Goal: Find specific page/section: Find specific page/section

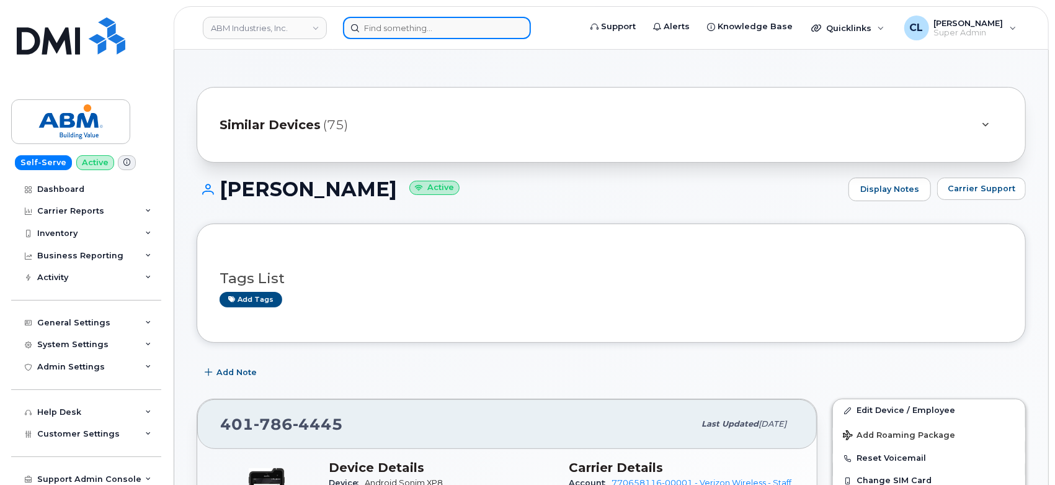
click at [403, 37] on input at bounding box center [437, 28] width 188 height 22
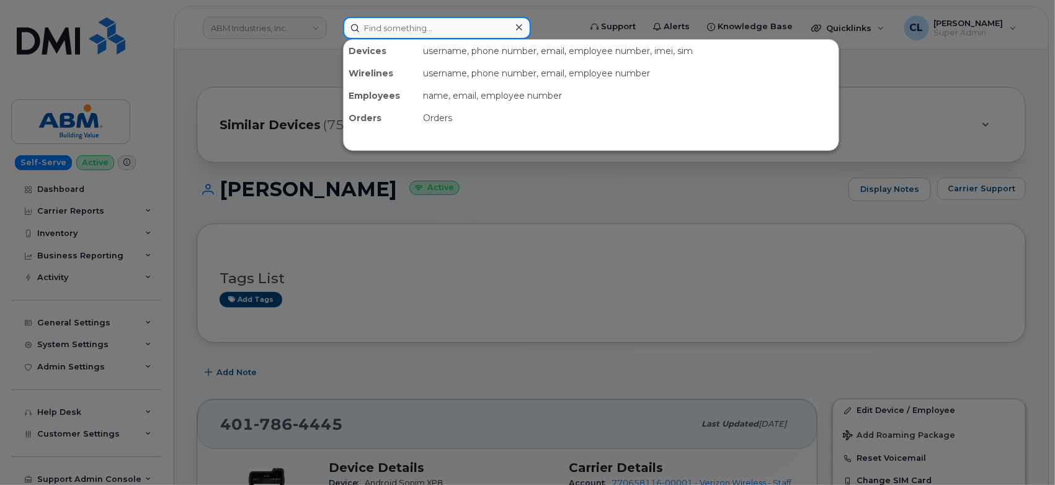
paste input "6199322080"
type input "6199322080"
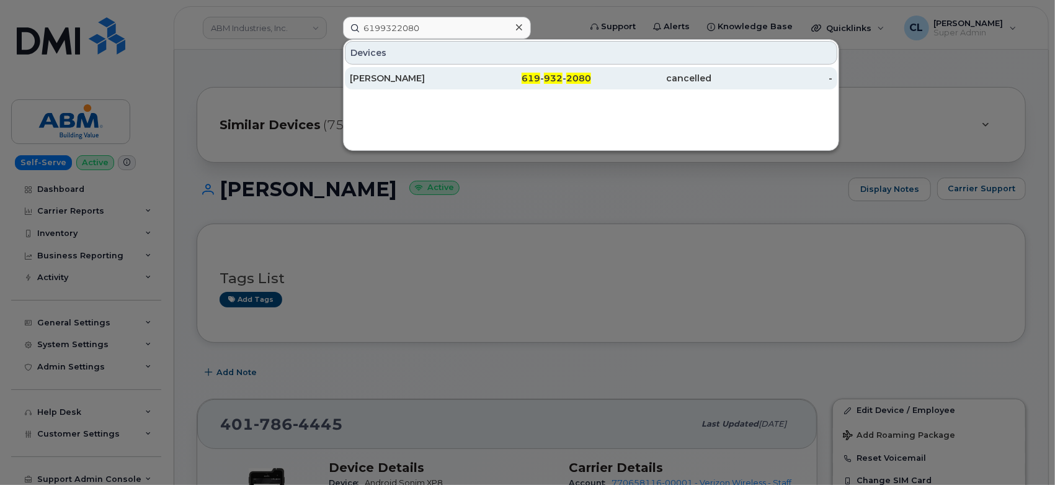
click at [403, 81] on div "AARON LINVILLE" at bounding box center [410, 78] width 121 height 12
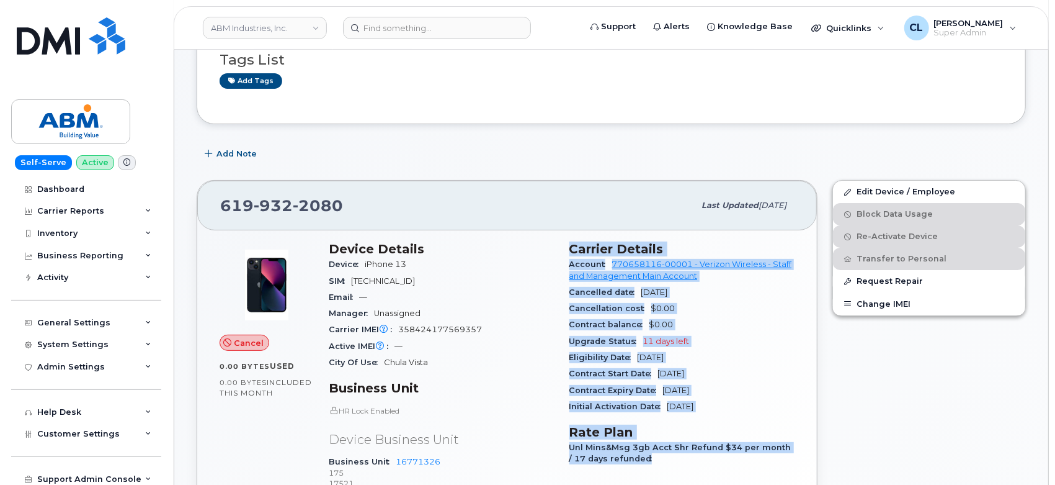
scroll to position [153, 0]
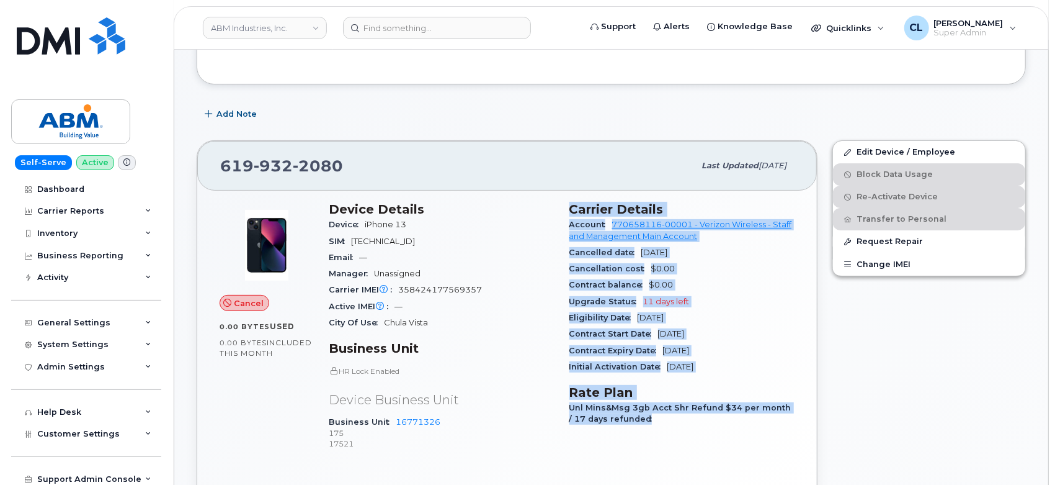
drag, startPoint x: 570, startPoint y: 359, endPoint x: 725, endPoint y: 371, distance: 155.6
click at [725, 371] on section "Carrier Details Account 770658116-00001 - Verizon Wireless - Staff and Manageme…" at bounding box center [683, 288] width 226 height 173
copy section "Carrier Details Account 770658116-00001 - Verizon Wireless - Staff and Manageme…"
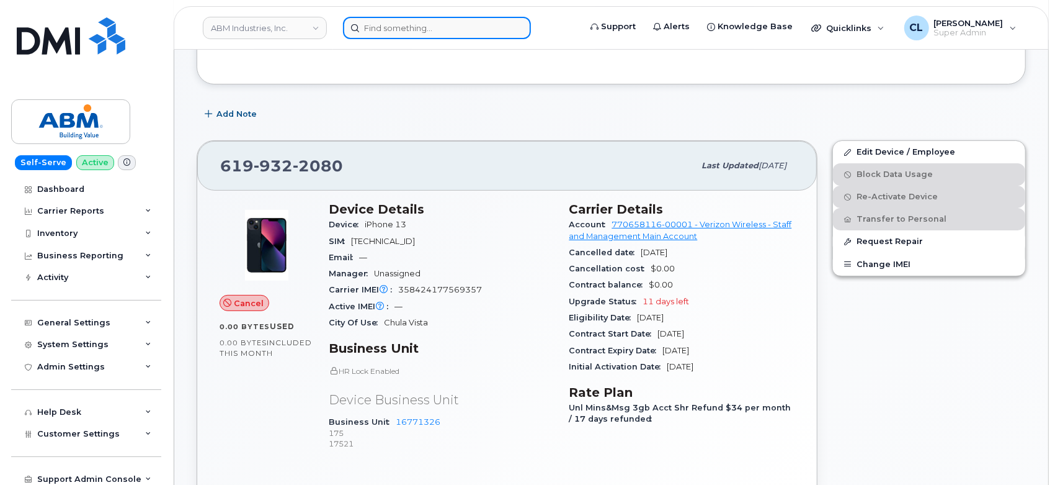
click at [476, 36] on input at bounding box center [437, 28] width 188 height 22
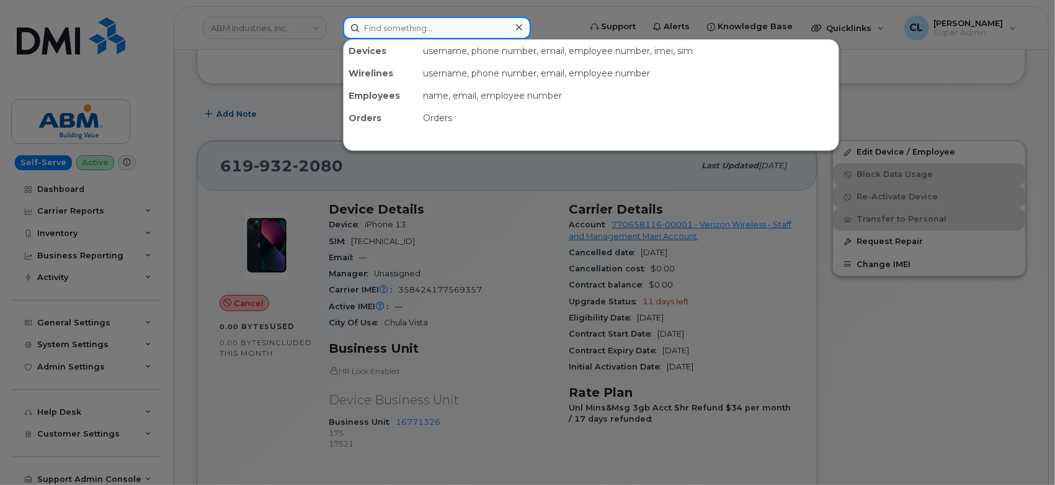
paste input "6193234784"
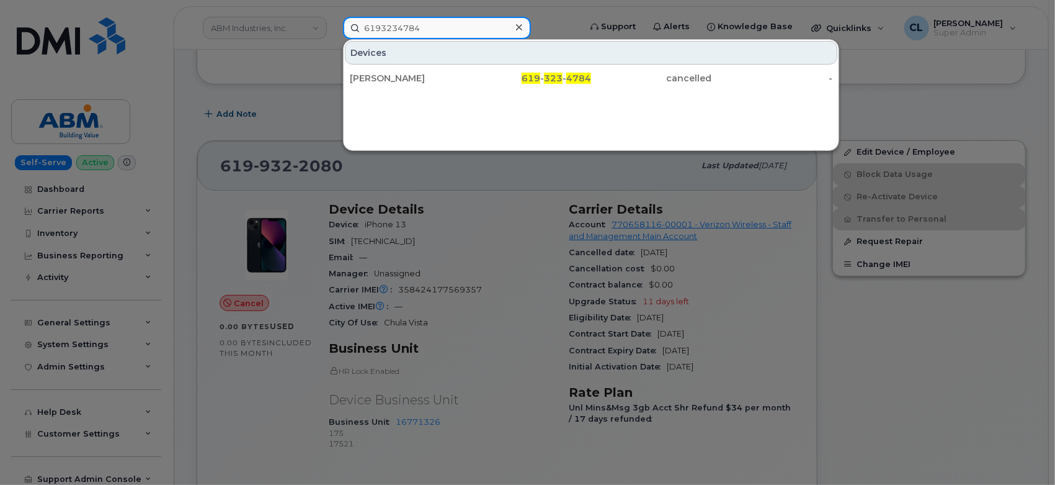
type input "6193234784"
click at [482, 66] on div "ARMANDO FLORES 619 - 323 - 4784 cancelled -" at bounding box center [591, 78] width 495 height 25
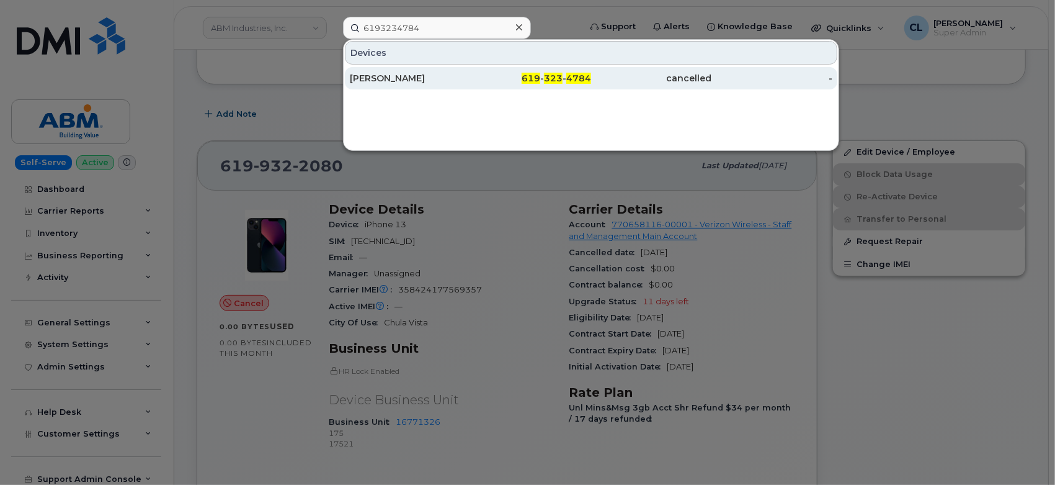
click at [479, 79] on div "619 - 323 - 4784" at bounding box center [531, 78] width 121 height 12
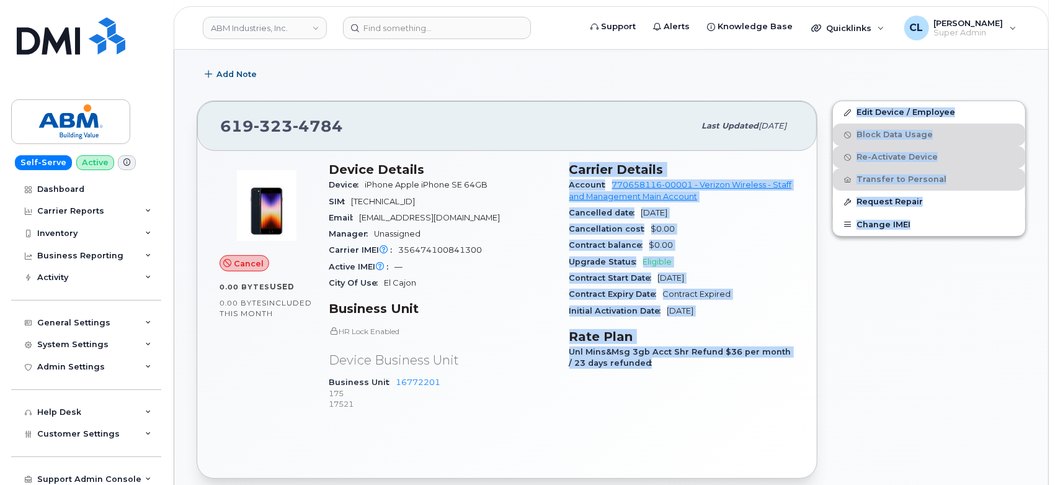
scroll to position [313, 0]
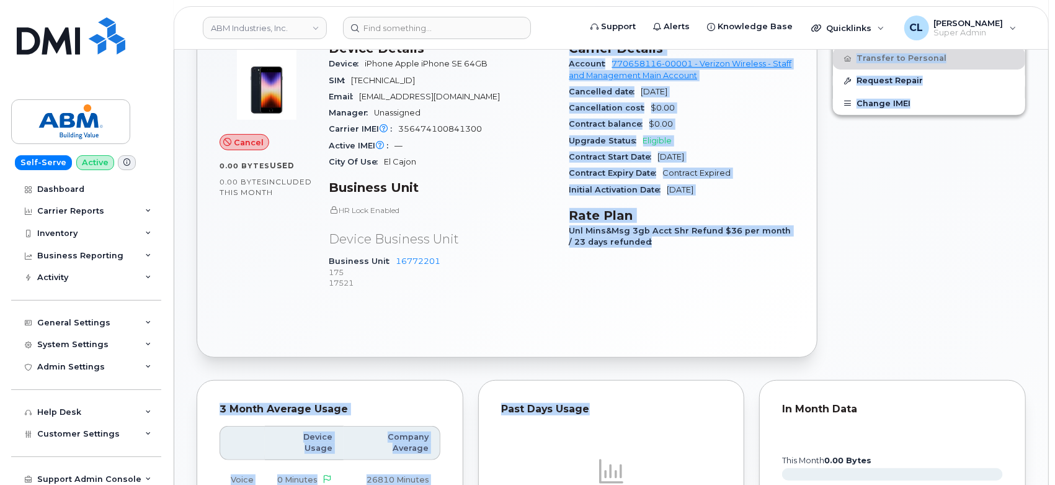
drag, startPoint x: 571, startPoint y: 359, endPoint x: 730, endPoint y: 189, distance: 233.1
click at [730, 189] on section "Carrier Details Account 770658116-00001 - Verizon Wireless - Staff and Manageme…" at bounding box center [683, 119] width 226 height 157
copy section "Carrier Details Account 770658116-00001 - Verizon Wireless - Staff and Manageme…"
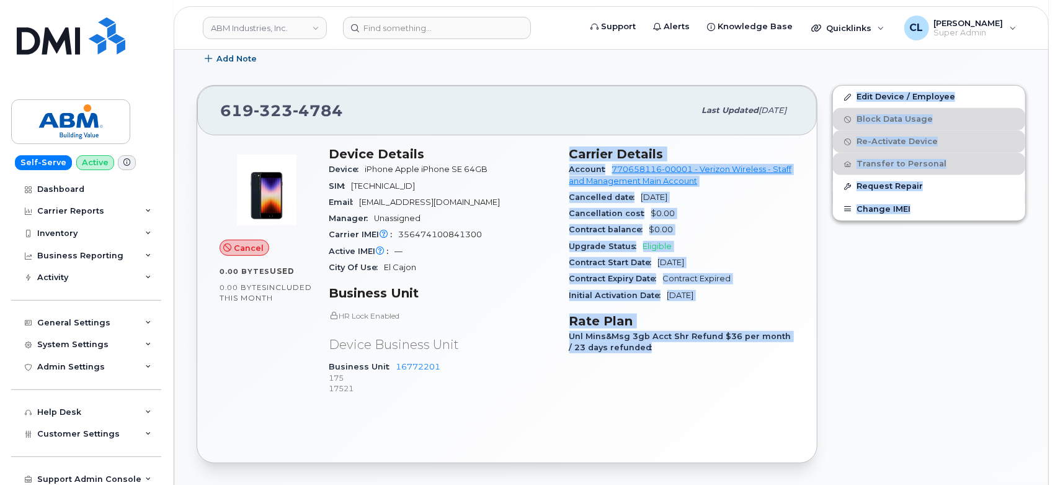
scroll to position [419, 0]
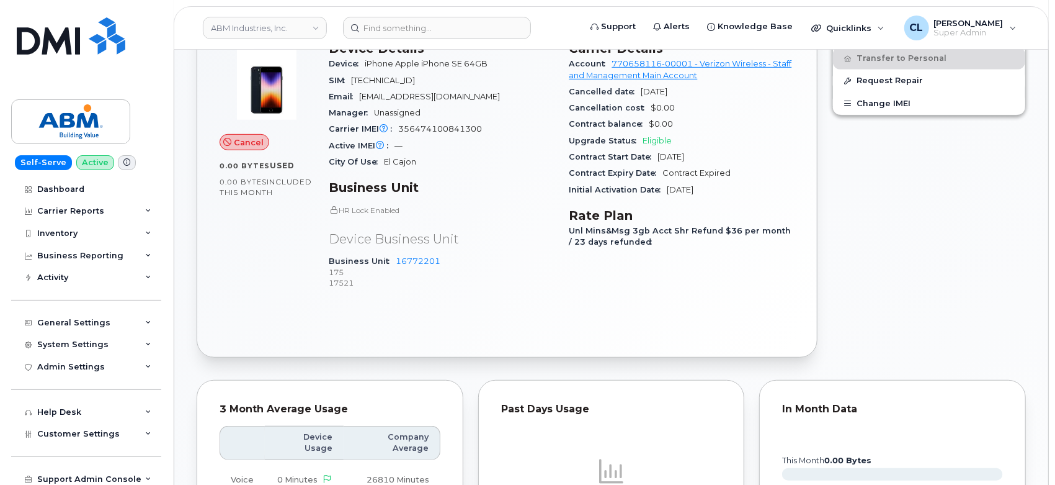
click at [441, 15] on header "ABM Industries, Inc. Support Alerts Knowledge Base Quicklinks Suspend / Cancel …" at bounding box center [612, 27] width 876 height 43
click at [439, 24] on input at bounding box center [437, 28] width 188 height 22
paste input "8583026721"
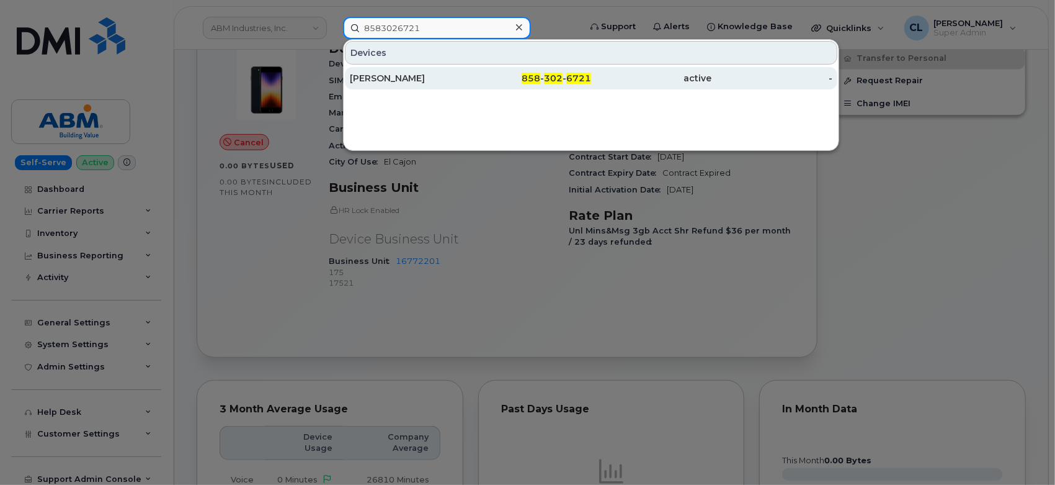
type input "8583026721"
click at [422, 74] on div "LIZZY NGUYEN" at bounding box center [410, 78] width 121 height 12
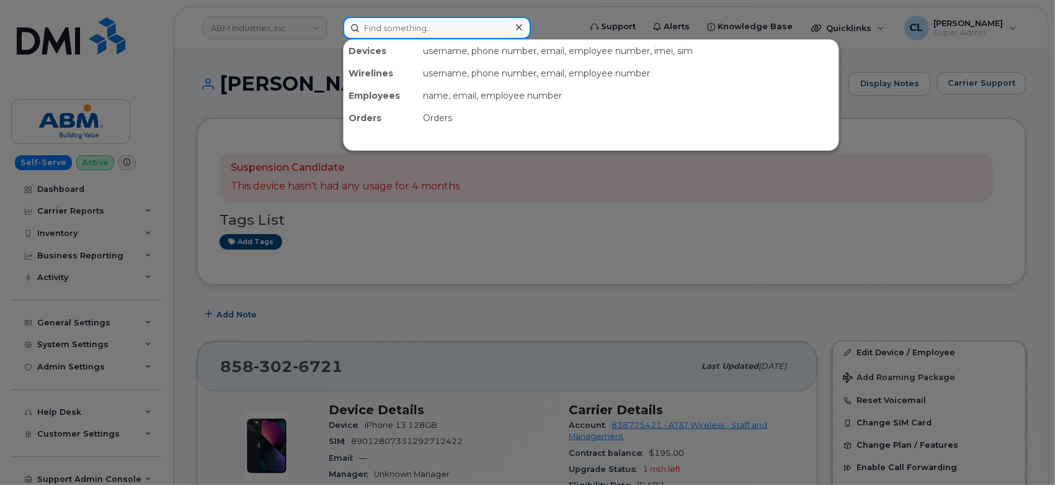
click at [467, 30] on input at bounding box center [437, 28] width 188 height 22
paste input "8582769927"
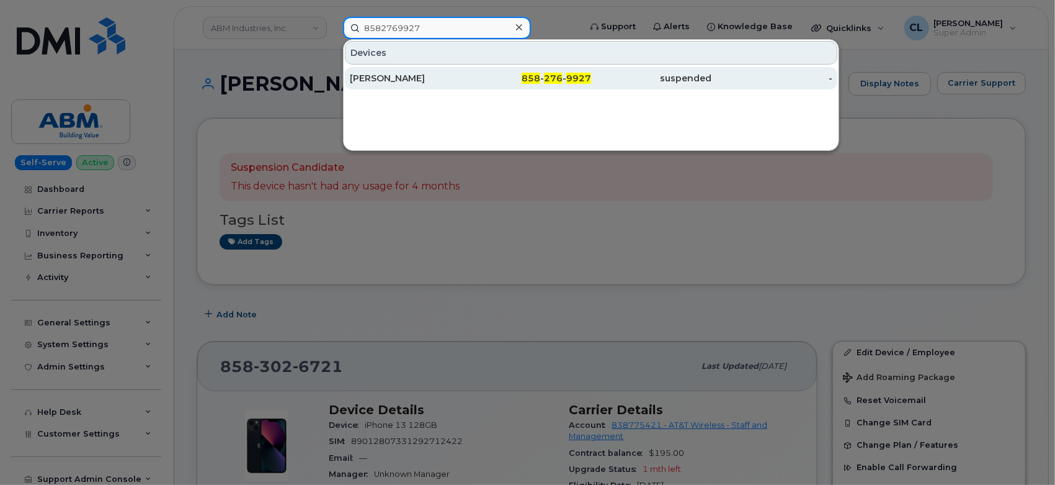
type input "8582769927"
click at [442, 76] on div "JASON DAWSON" at bounding box center [410, 78] width 121 height 12
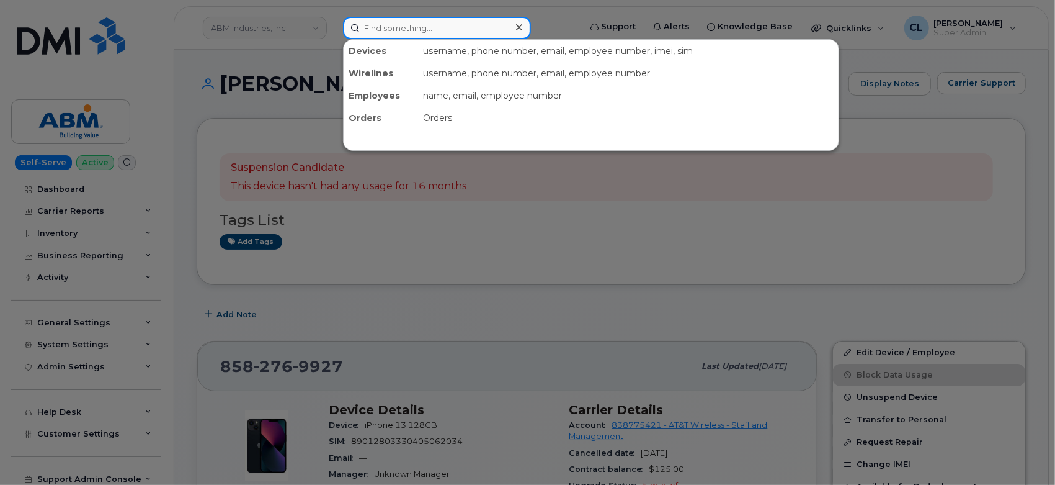
click at [492, 25] on input at bounding box center [437, 28] width 188 height 22
paste input "3193208713"
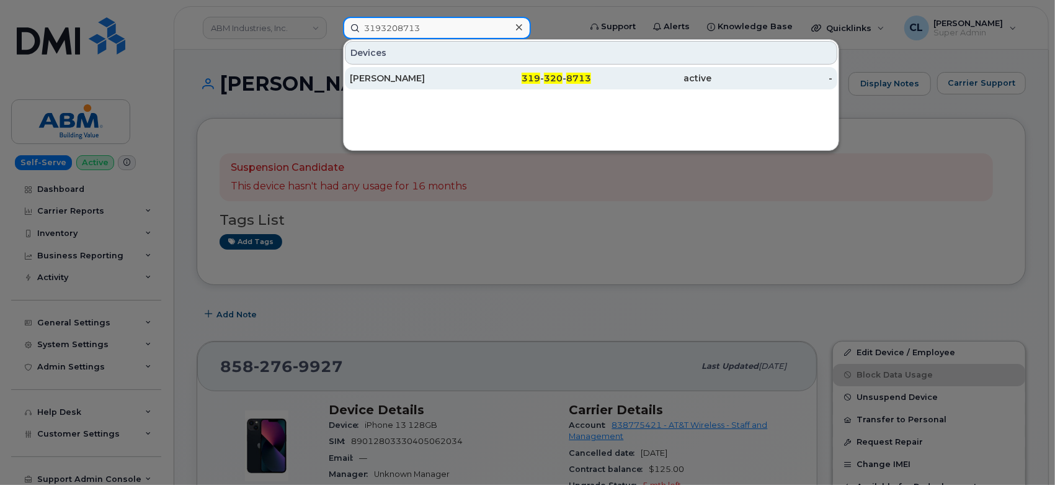
type input "3193208713"
click at [521, 76] on div "319 - 320 - 8713" at bounding box center [531, 78] width 121 height 12
click at [345, 67] on link "ADAM CARROLL 319 - 320 - 8713 active -" at bounding box center [591, 78] width 493 height 22
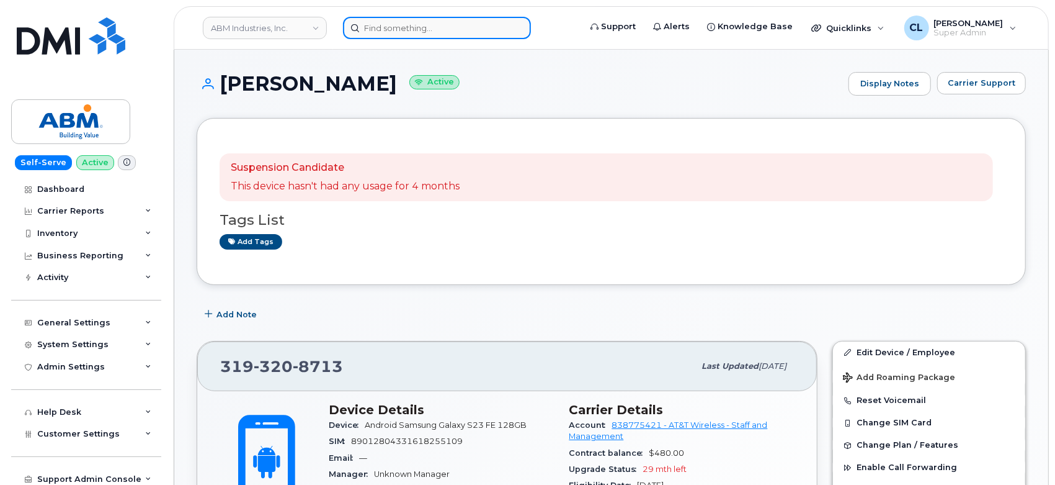
click at [437, 29] on input at bounding box center [437, 28] width 188 height 22
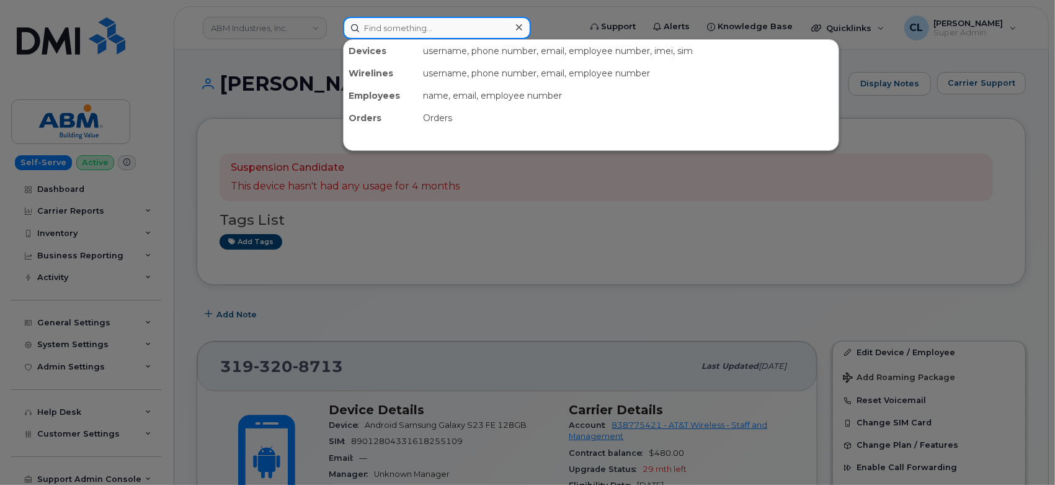
paste input "9042297153"
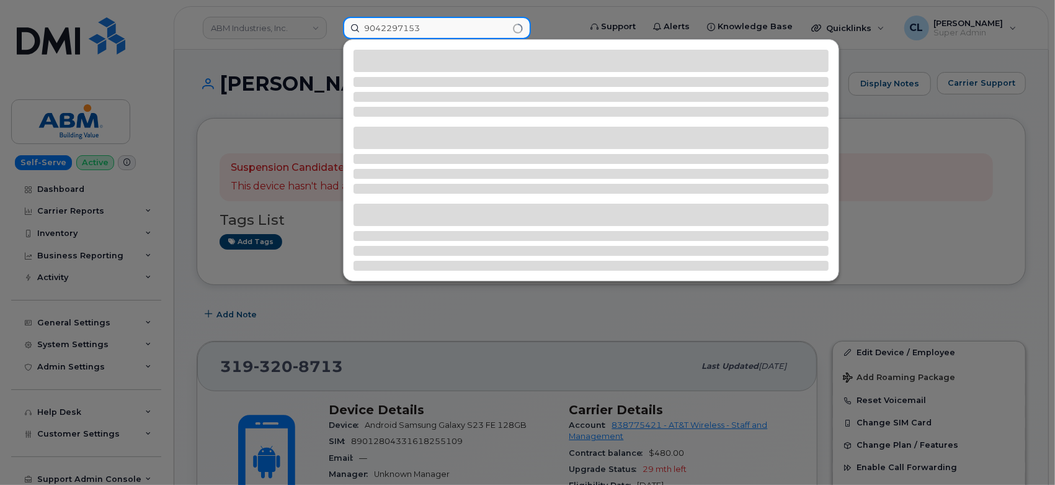
type input "9042297153"
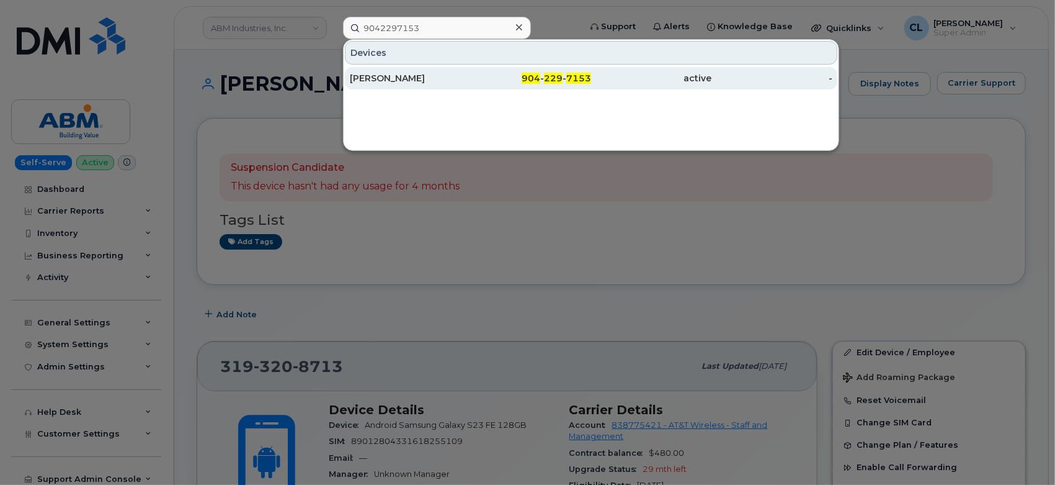
click at [415, 73] on div "[PERSON_NAME]" at bounding box center [410, 78] width 121 height 12
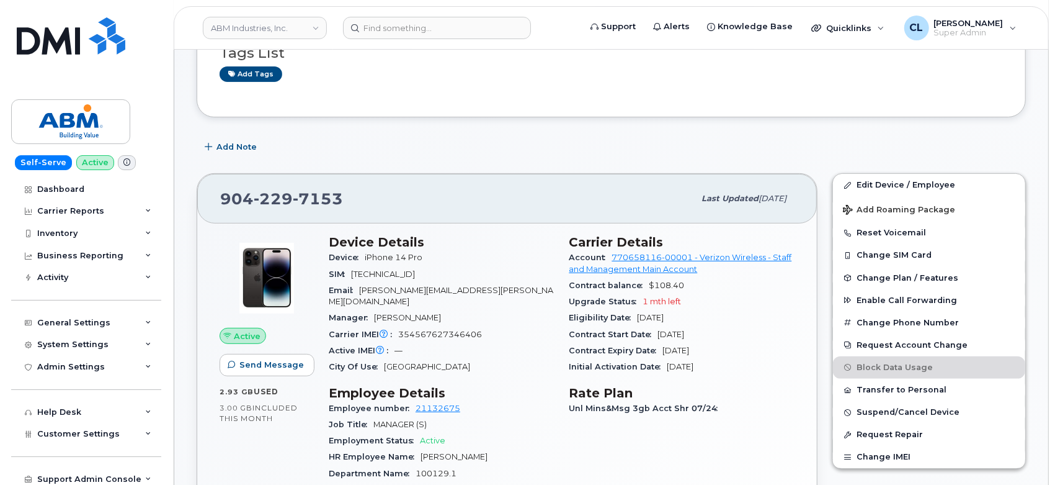
scroll to position [189, 0]
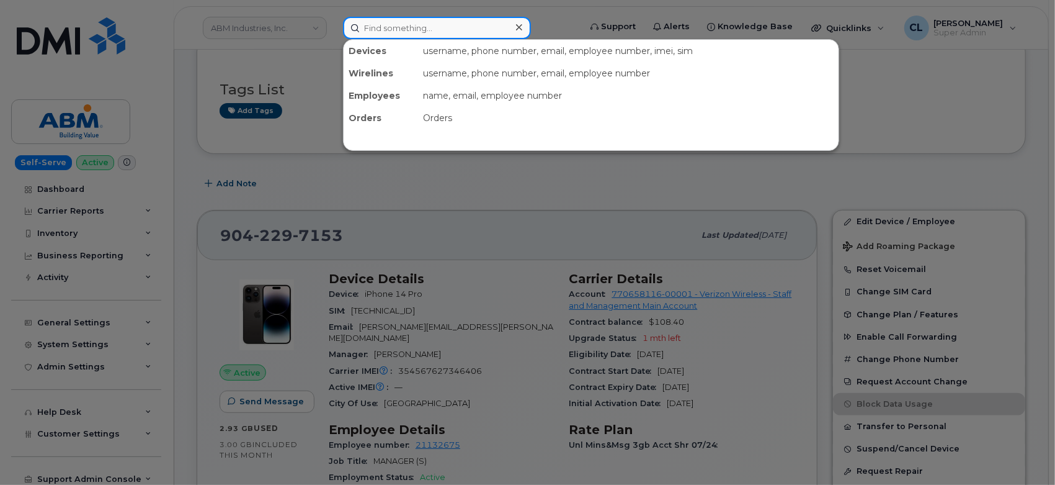
click at [431, 19] on input at bounding box center [437, 28] width 188 height 22
paste input "5206670008"
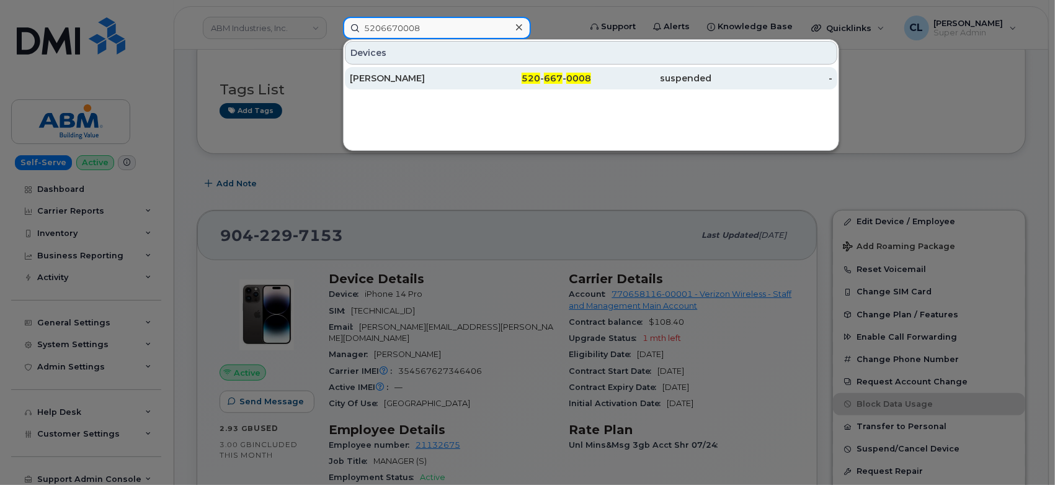
type input "5206670008"
click at [471, 68] on div "[PERSON_NAME]" at bounding box center [531, 78] width 121 height 22
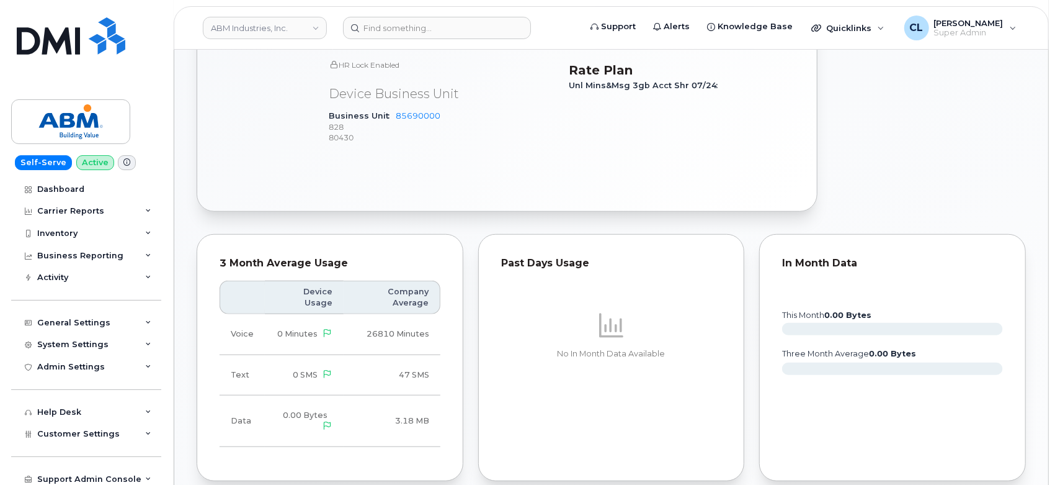
scroll to position [352, 0]
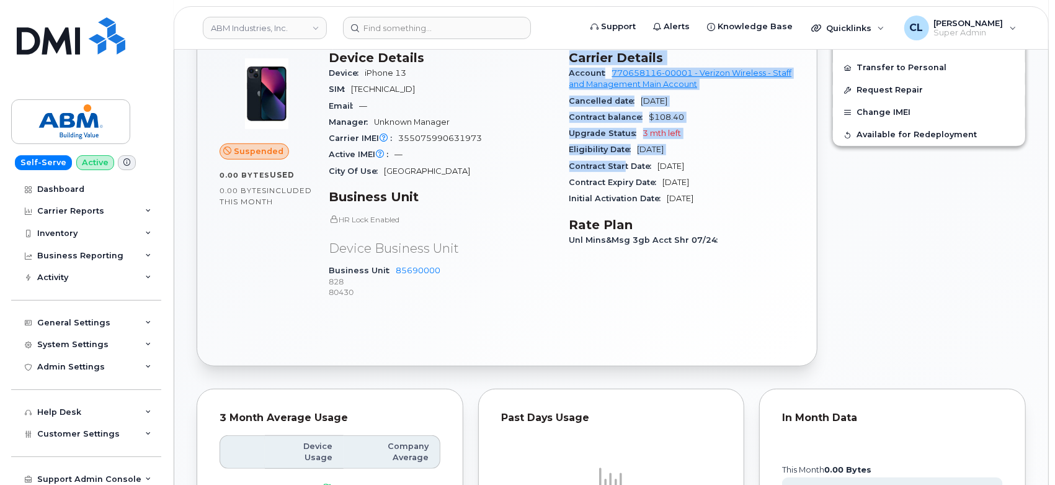
drag, startPoint x: 570, startPoint y: 402, endPoint x: 731, endPoint y: 197, distance: 260.3
click at [731, 197] on section "Carrier Details Account 770658116-00001 - Verizon Wireless - Staff and Manageme…" at bounding box center [683, 128] width 226 height 157
copy section "Carrier Details Account 770658116-00001 - Verizon Wireless - Staff and Manageme…"
